Goal: Information Seeking & Learning: Understand process/instructions

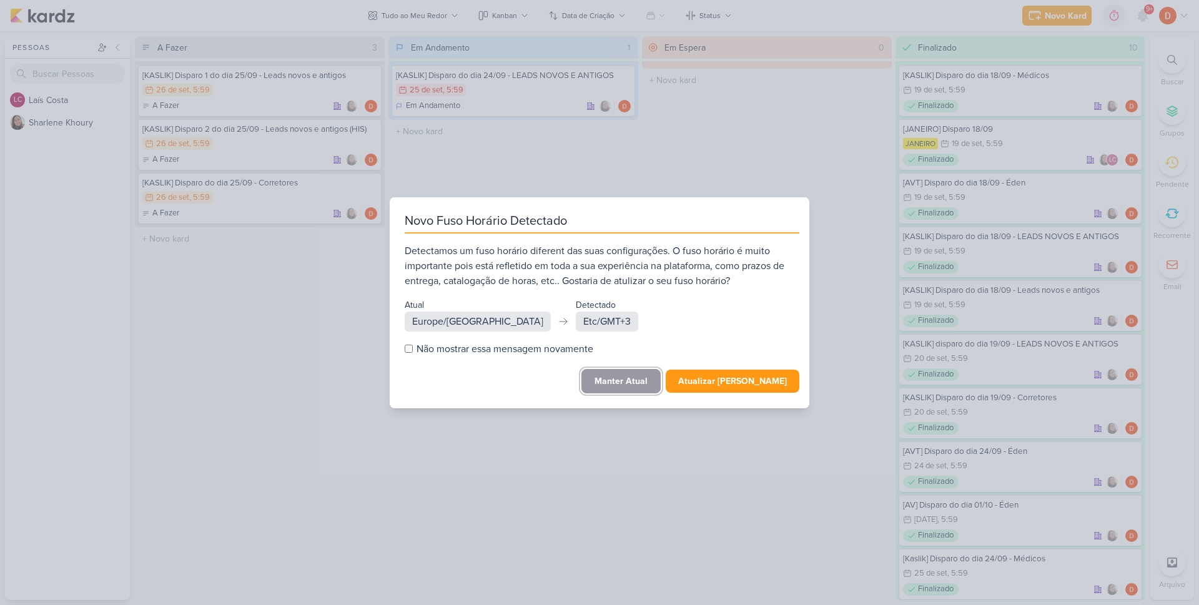
click at [633, 383] on button "Manter Atual" at bounding box center [620, 381] width 79 height 24
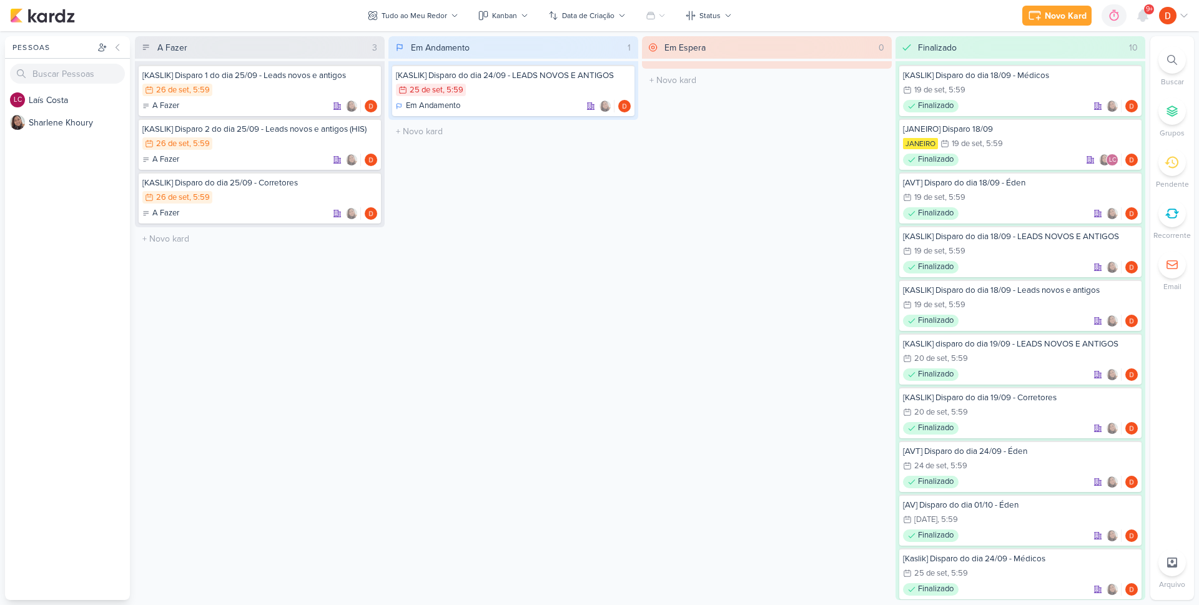
click at [543, 265] on div "Em Andamento 1 [KASLIK] Disparo do dia 24/09 - LEADS NOVOS E ANTIGOS 25/9 [DATE…" at bounding box center [513, 318] width 250 height 564
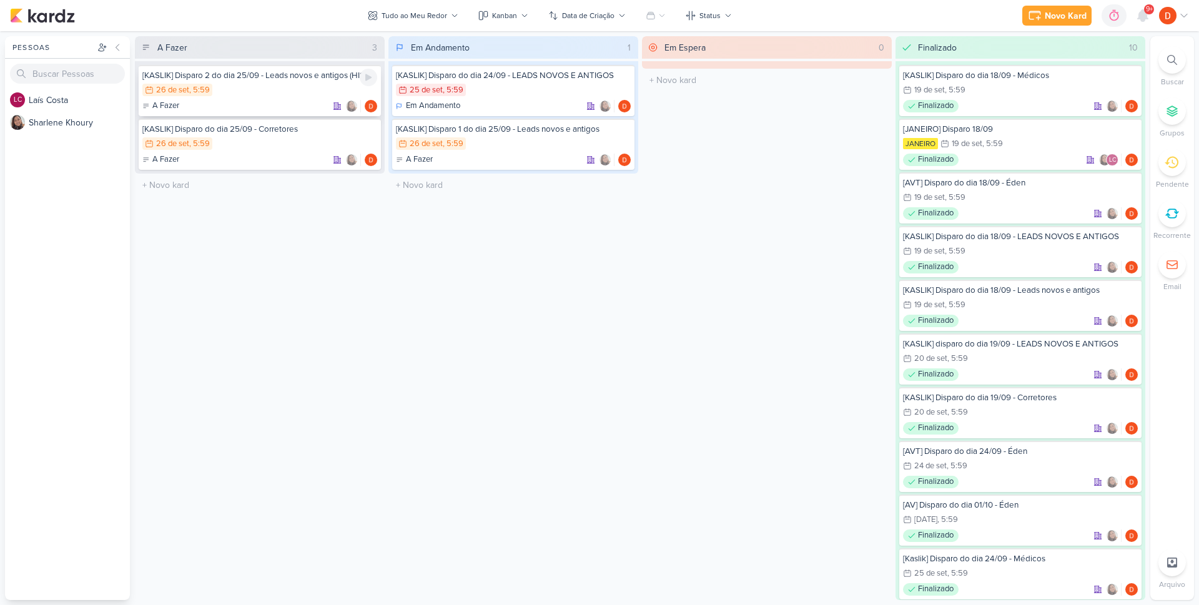
click at [275, 91] on div "26/9 [DATE] 5:59" at bounding box center [259, 91] width 235 height 14
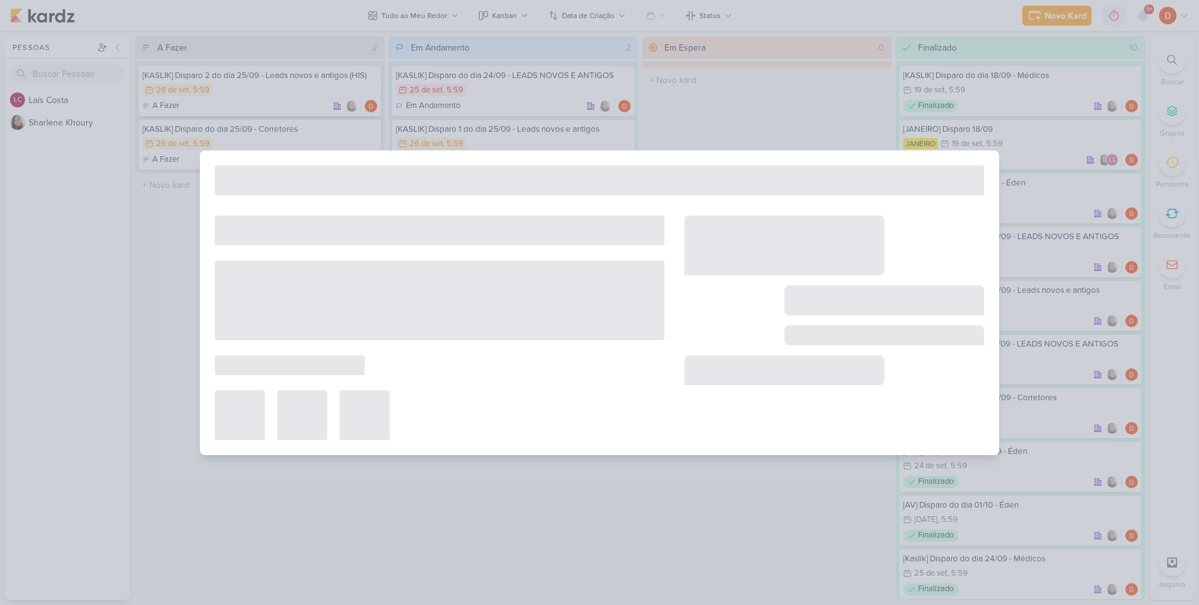
click at [275, 91] on div at bounding box center [599, 302] width 1199 height 605
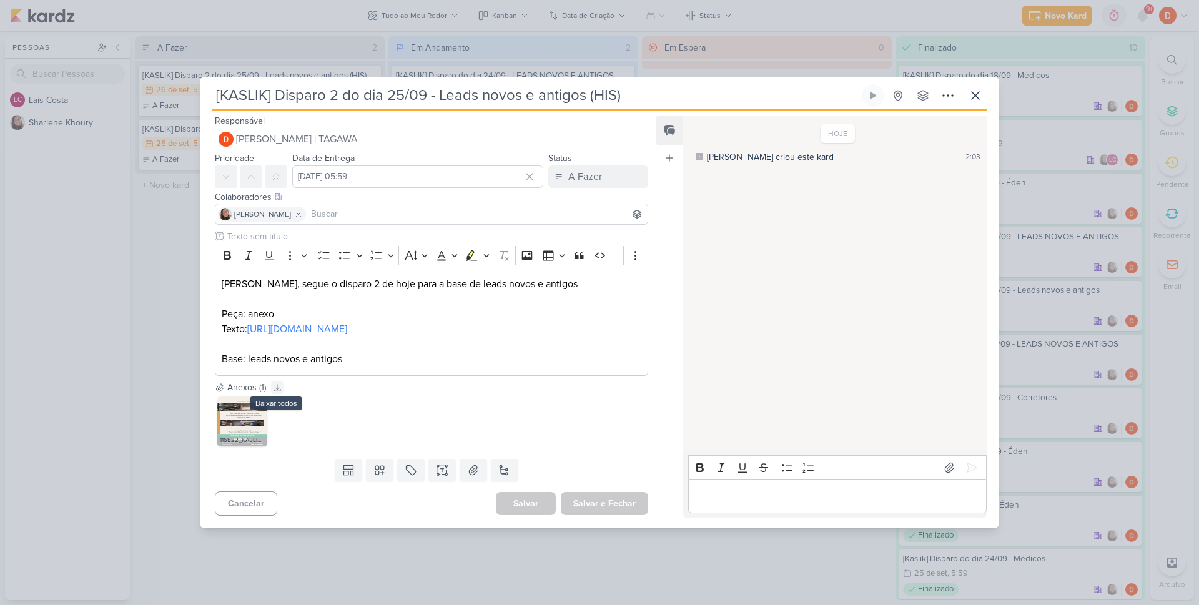
click at [277, 392] on icon at bounding box center [277, 387] width 9 height 9
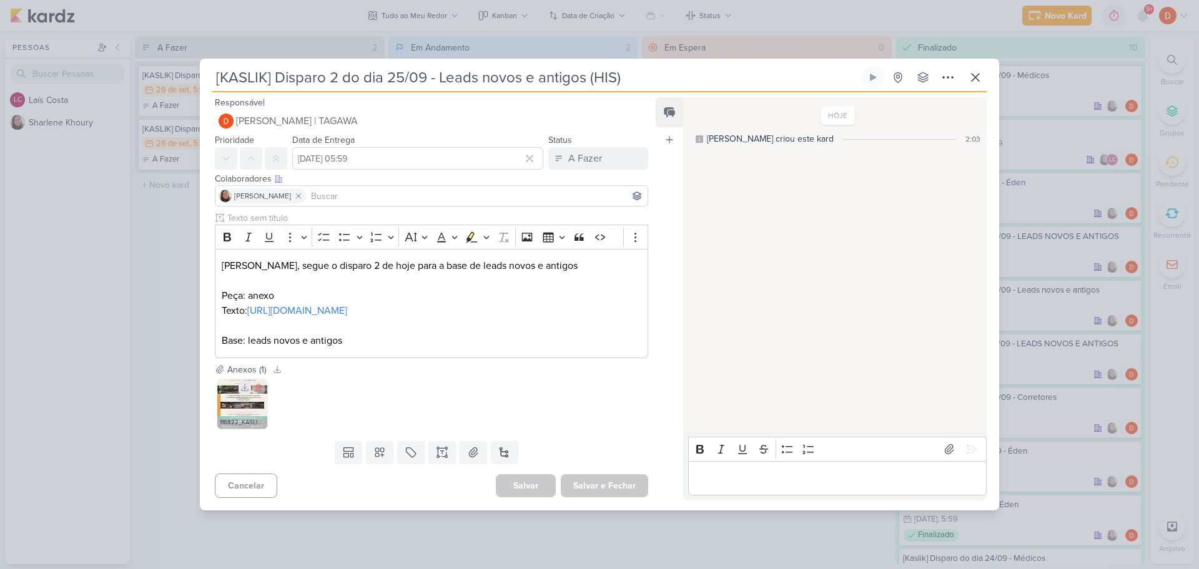
click at [245, 391] on icon at bounding box center [245, 387] width 7 height 7
drag, startPoint x: 263, startPoint y: 321, endPoint x: 210, endPoint y: 308, distance: 54.1
click at [210, 308] on div "Clique para deixar o item visível somente à membros da sua organização Rich Tex…" at bounding box center [426, 287] width 453 height 151
copy link "[URL][DOMAIN_NAME]"
